Goal: Task Accomplishment & Management: Use online tool/utility

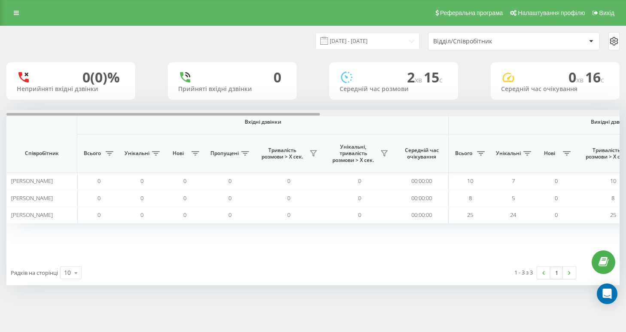
scroll to position [0, 585]
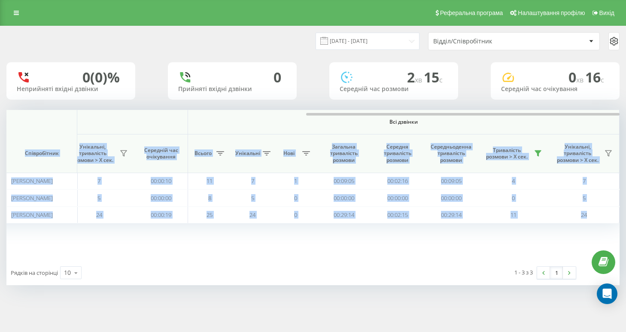
drag, startPoint x: 237, startPoint y: 120, endPoint x: 434, endPoint y: 131, distance: 197.8
click at [434, 131] on div "Вхідні дзвінки Вихідні дзвінки Всі дзвінки Співробітник Всього Унікальні Нові П…" at bounding box center [312, 185] width 613 height 150
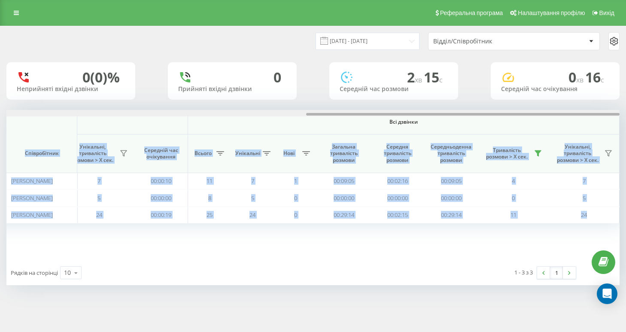
click at [370, 115] on div at bounding box center [462, 114] width 313 height 3
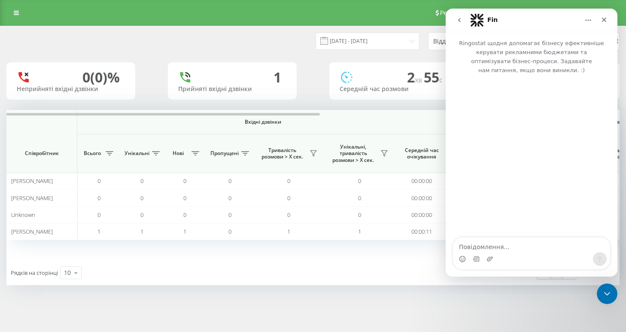
click at [607, 288] on icon "Закрити програму для спілкування Intercom" at bounding box center [607, 293] width 10 height 10
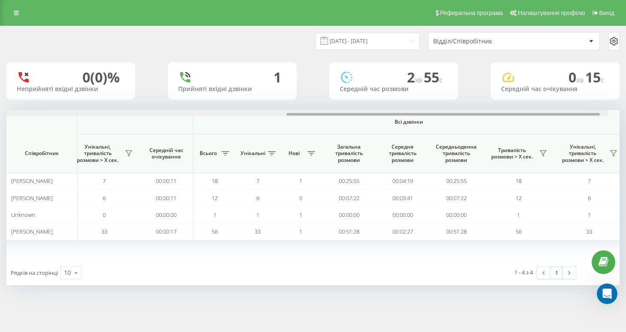
scroll to position [0, 585]
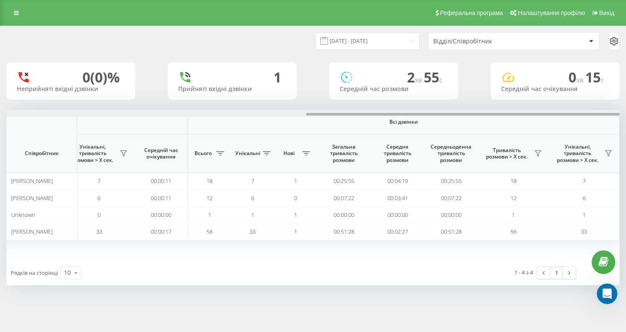
drag, startPoint x: 212, startPoint y: 120, endPoint x: 580, endPoint y: 131, distance: 368.0
click at [580, 131] on div "Вхідні дзвінки Вихідні дзвінки Всі дзвінки Співробітник Всього Унікальні Нові П…" at bounding box center [312, 185] width 613 height 150
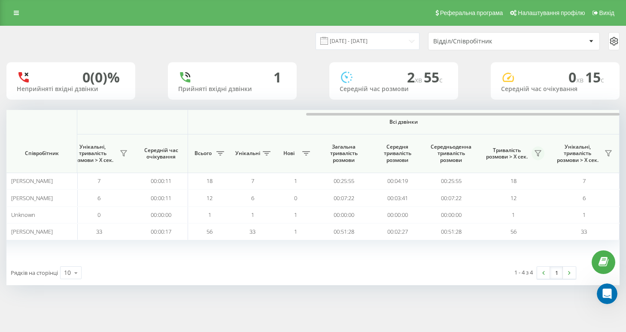
click at [534, 157] on icon at bounding box center [537, 153] width 7 height 7
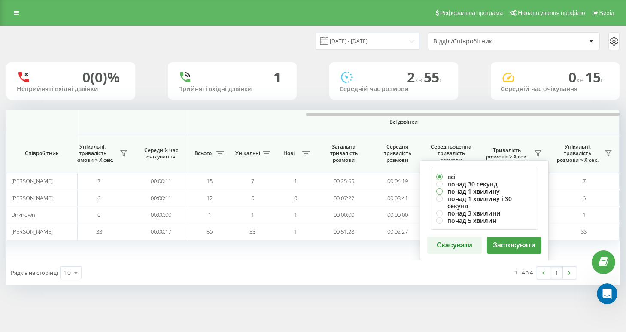
click at [489, 194] on label "понад 1 хвилину" at bounding box center [484, 191] width 96 height 7
radio input "true"
click at [487, 188] on label "понад 30 секунд" at bounding box center [484, 183] width 96 height 7
radio input "true"
click at [513, 241] on button "Застосувати" at bounding box center [514, 245] width 55 height 17
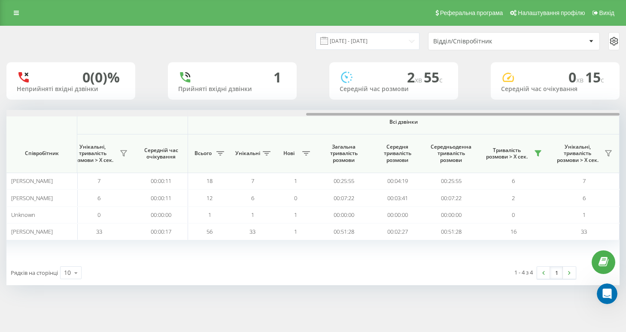
drag, startPoint x: 193, startPoint y: 121, endPoint x: 607, endPoint y: 128, distance: 414.3
click at [607, 128] on div "Вхідні дзвінки Вихідні дзвінки Всі дзвінки Співробітник Всього Унікальні Нові П…" at bounding box center [312, 185] width 613 height 150
